Goal: Ask a question

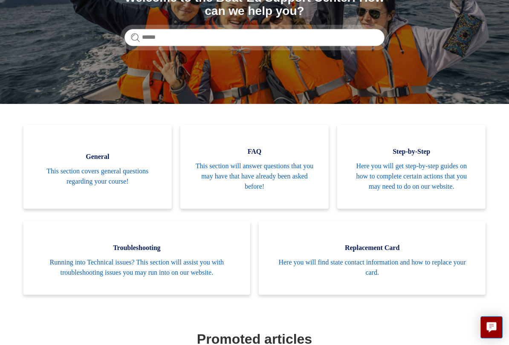
scroll to position [130, 0]
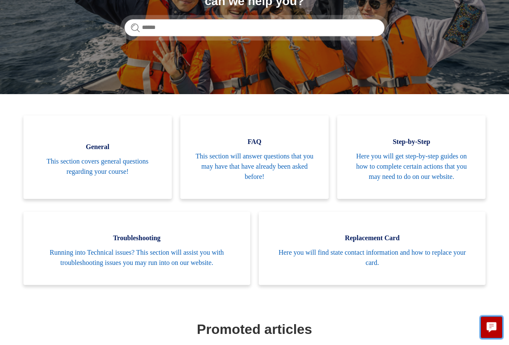
click at [493, 286] on icon "Live chat" at bounding box center [492, 327] width 10 height 8
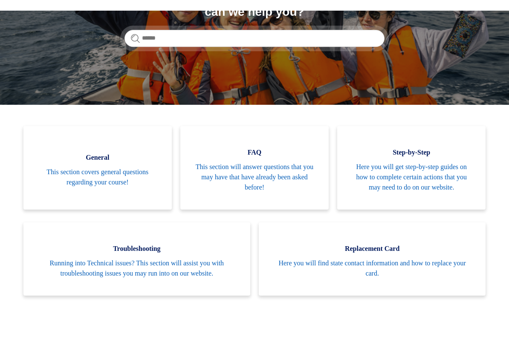
scroll to position [130, 0]
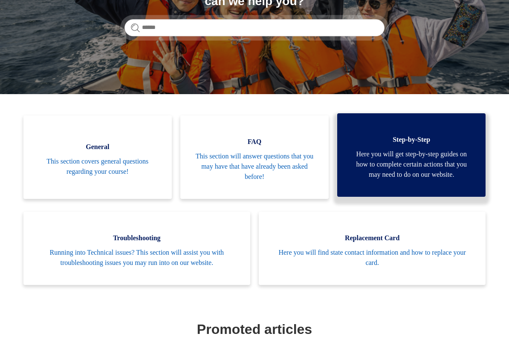
click at [440, 158] on span "Here you will get step-by-step guides on how to complete certain actions that y…" at bounding box center [411, 164] width 123 height 31
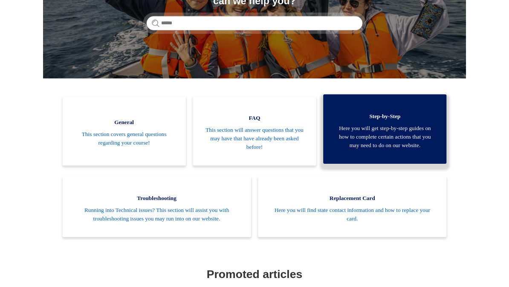
scroll to position [154, 0]
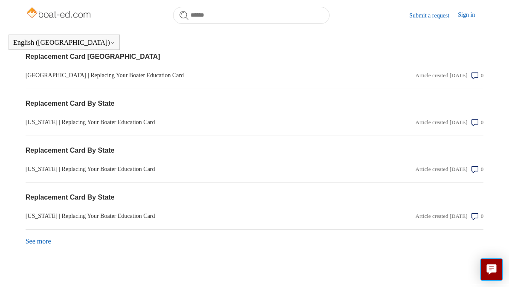
scroll to position [901, 0]
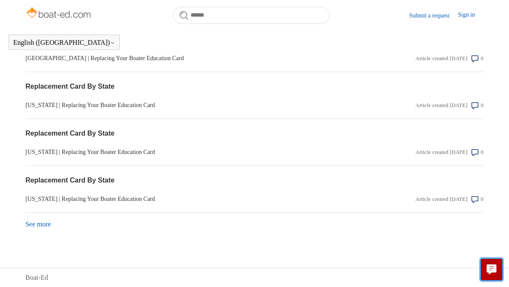
click at [486, 271] on button "Live chat" at bounding box center [491, 269] width 22 height 22
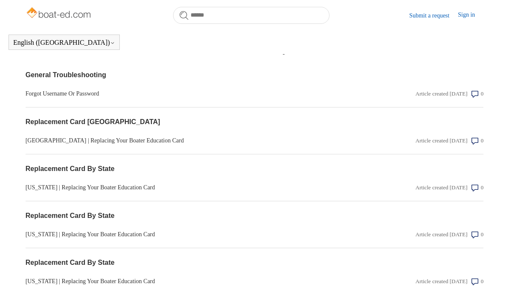
scroll to position [810, 0]
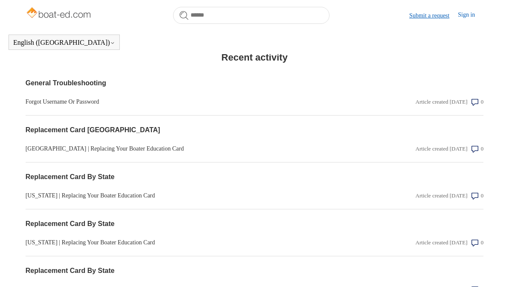
click at [424, 15] on link "Submit a request" at bounding box center [433, 15] width 49 height 9
